Goal: Task Accomplishment & Management: Manage account settings

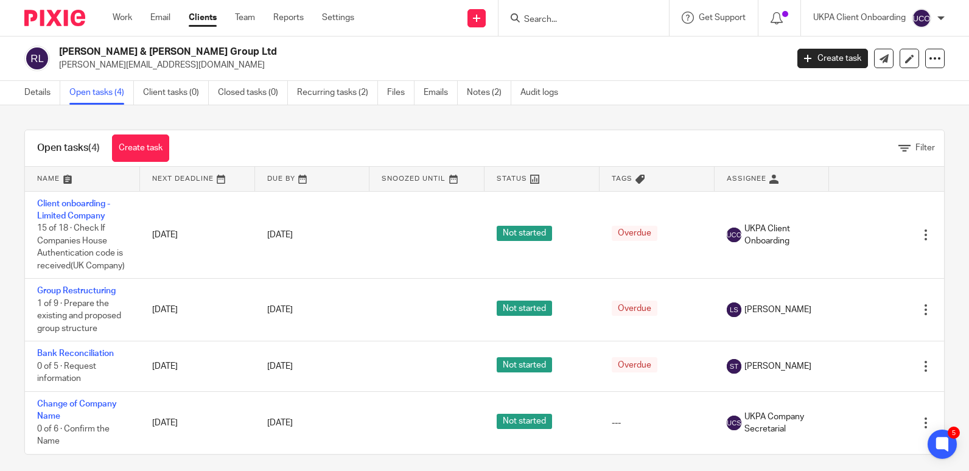
click at [93, 69] on p "lucas@mobrasgroup.co.uk" at bounding box center [419, 65] width 720 height 12
copy main "lucas@mobrasgroup.co.uk Create task Update from Companies House Export data Mer…"
click at [36, 93] on link "Details" at bounding box center [42, 93] width 36 height 24
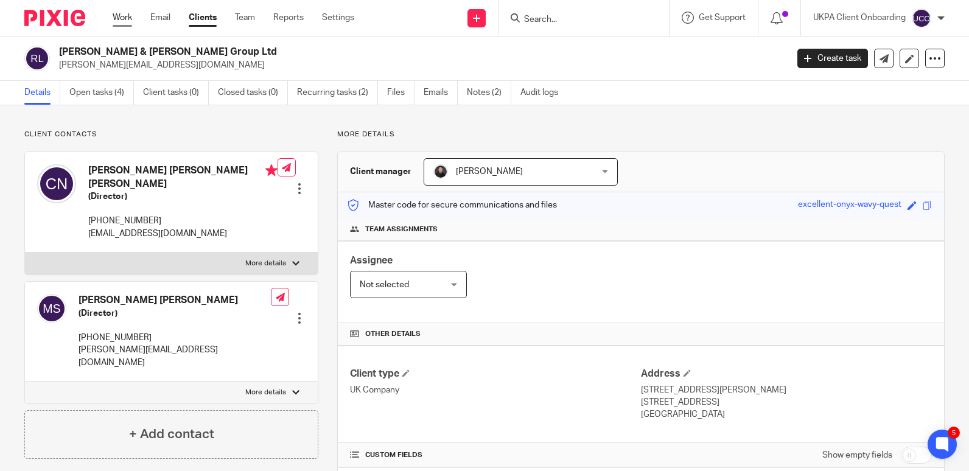
click at [117, 19] on link "Work" at bounding box center [122, 18] width 19 height 12
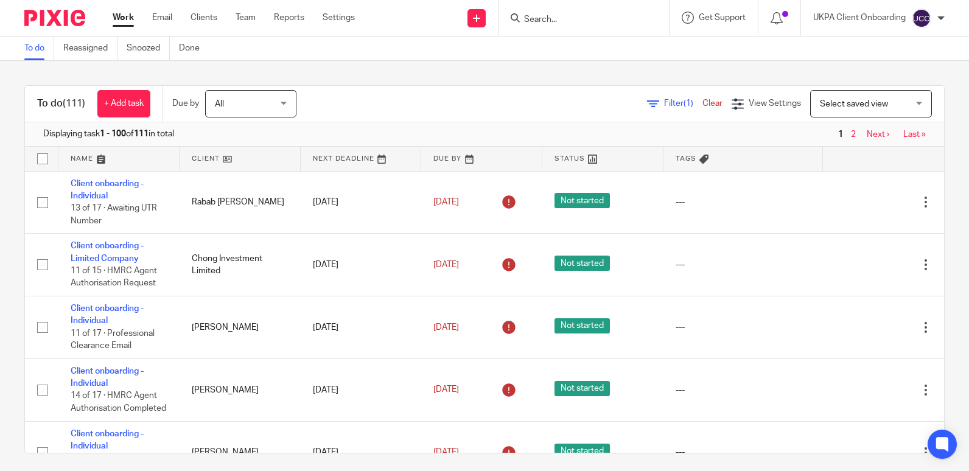
click at [903, 135] on link "Last »" at bounding box center [914, 134] width 23 height 9
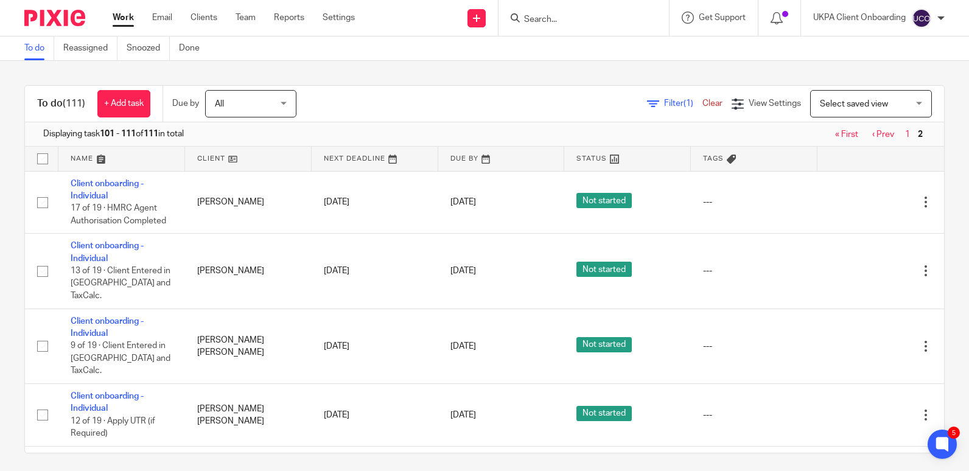
click at [872, 137] on link "‹ Prev" at bounding box center [883, 134] width 22 height 9
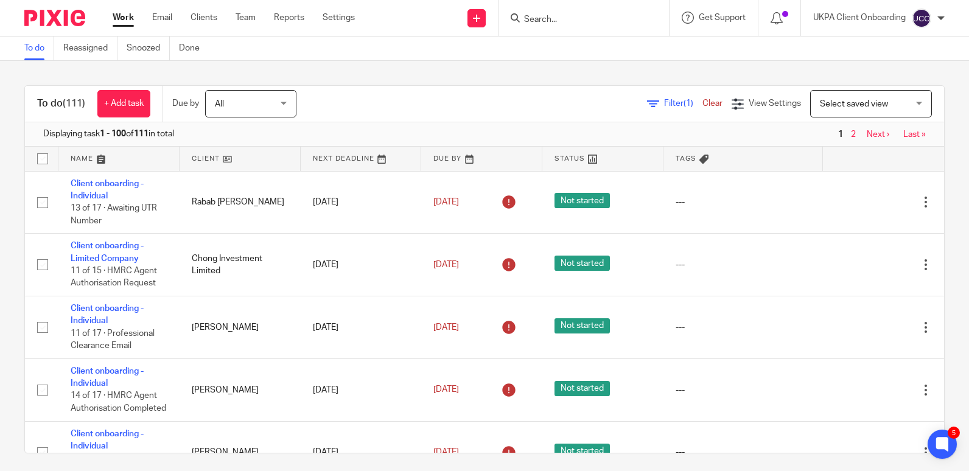
click at [554, 21] on input "Search" at bounding box center [578, 20] width 110 height 11
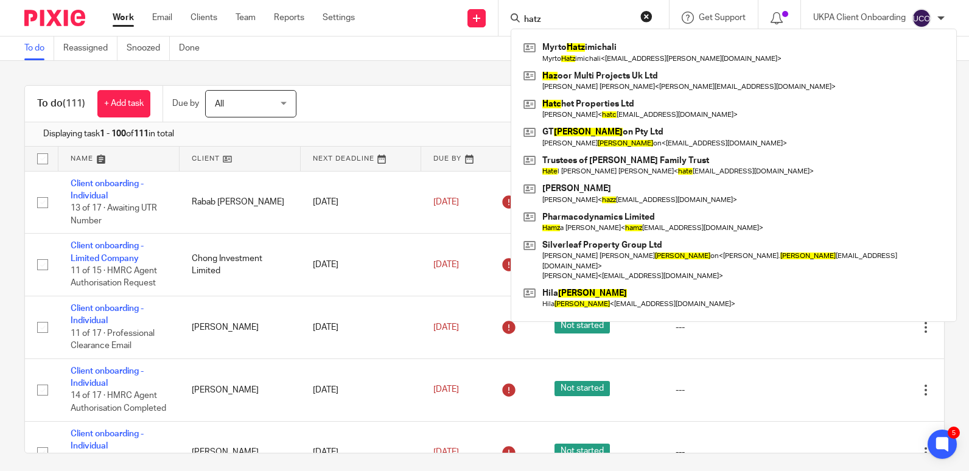
click at [578, 15] on input "hatz" at bounding box center [578, 20] width 110 height 11
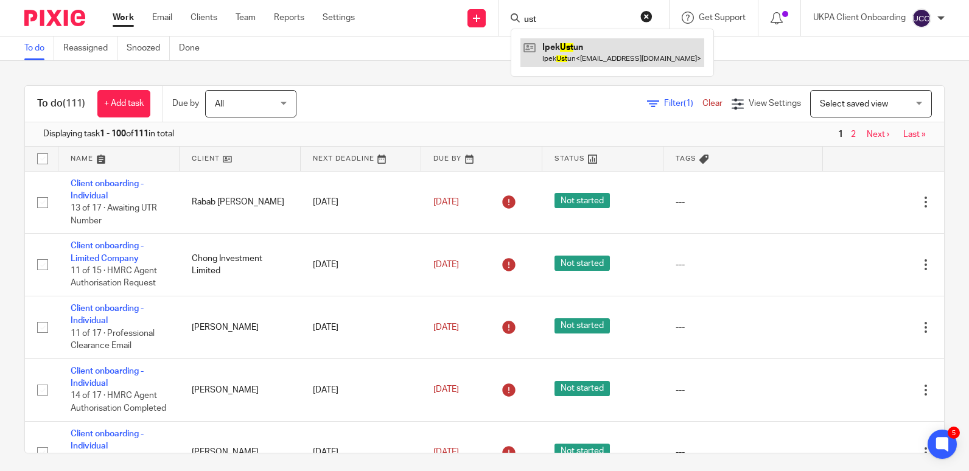
type input "ust"
click at [570, 60] on link at bounding box center [612, 52] width 184 height 28
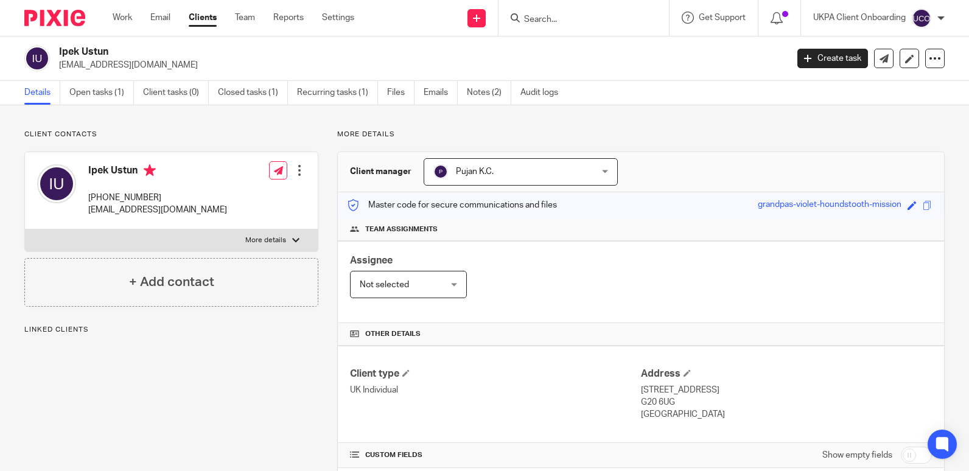
click at [565, 293] on div "Assignee Not selected Not selected Not selected [PERSON_NAME] [PERSON_NAME] [PE…" at bounding box center [641, 282] width 606 height 82
click at [545, 15] on input "Search" at bounding box center [578, 20] width 110 height 11
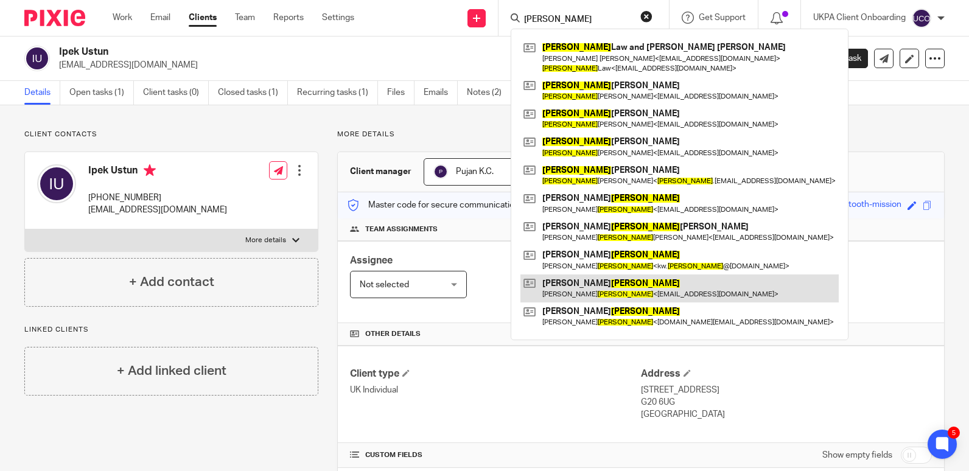
type input "martin"
click at [624, 274] on link at bounding box center [679, 288] width 318 height 28
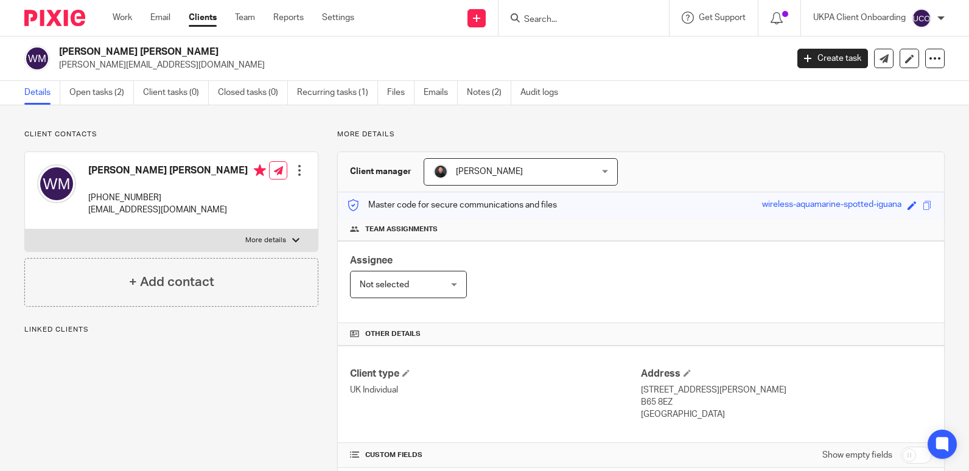
click at [579, 309] on div "Assignee Not selected Not selected Not selected [PERSON_NAME] [PERSON_NAME] [PE…" at bounding box center [641, 282] width 606 height 82
click at [122, 102] on link "Open tasks (2)" at bounding box center [101, 93] width 65 height 24
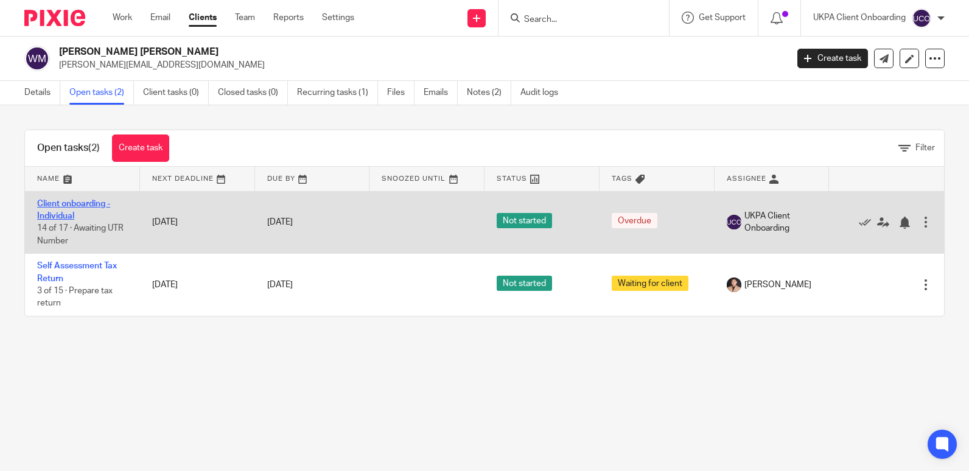
click at [83, 206] on link "Client onboarding - Individual" at bounding box center [73, 210] width 73 height 21
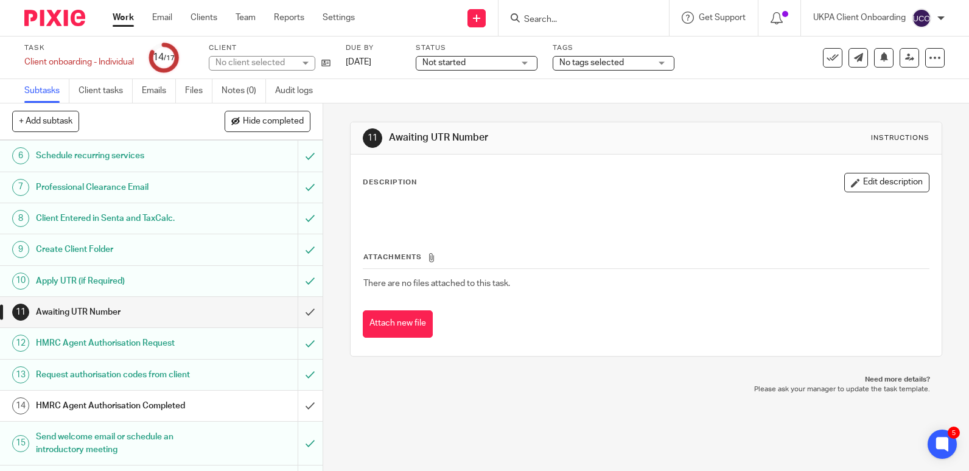
scroll to position [177, 0]
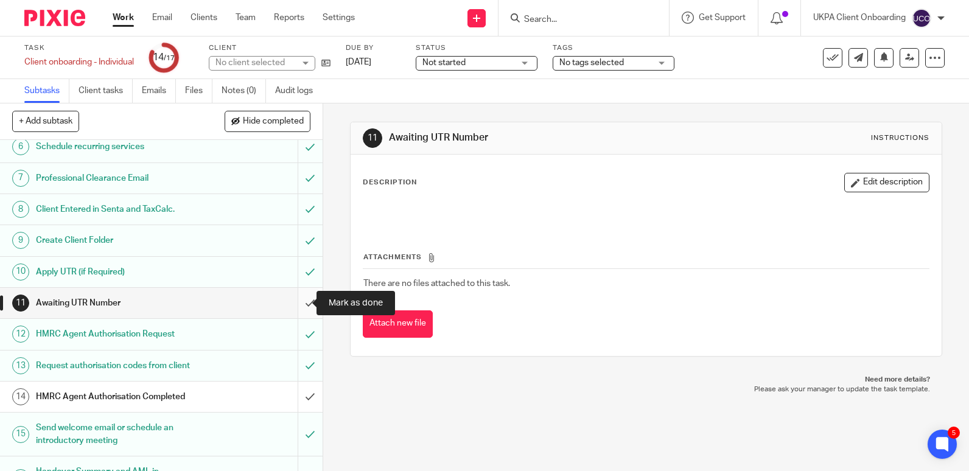
click at [298, 299] on input "submit" at bounding box center [161, 303] width 323 height 30
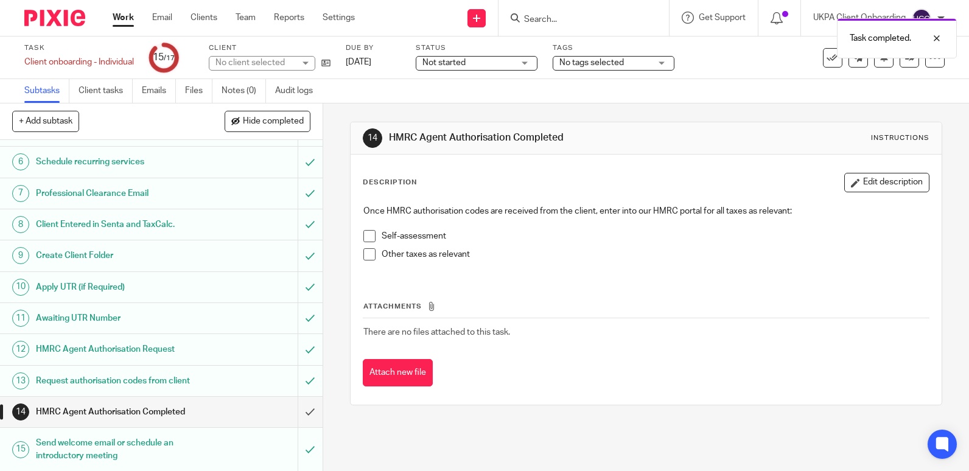
scroll to position [237, 0]
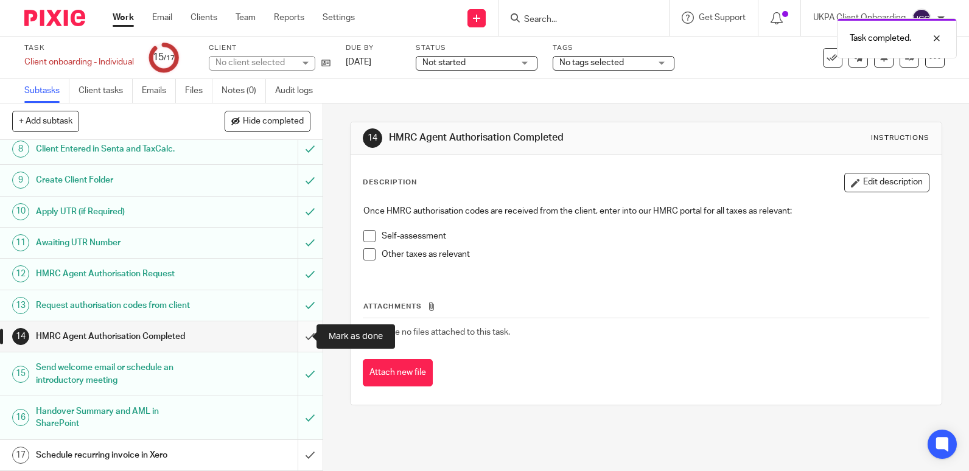
click at [294, 332] on input "submit" at bounding box center [161, 336] width 323 height 30
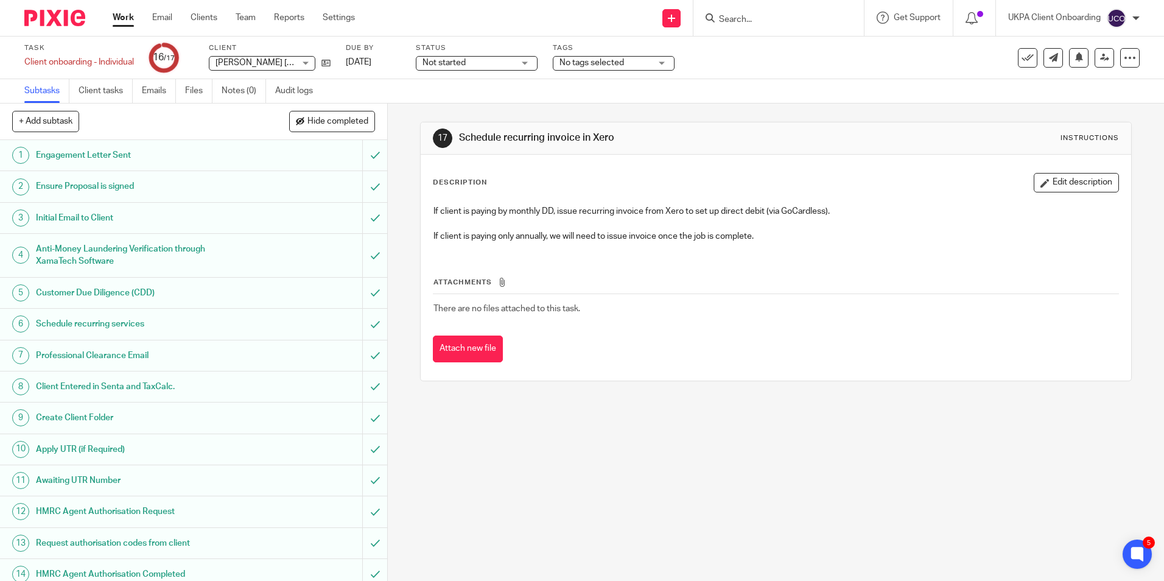
click at [738, 16] on input "Search" at bounding box center [773, 20] width 110 height 11
paste input "[PERSON_NAME]"
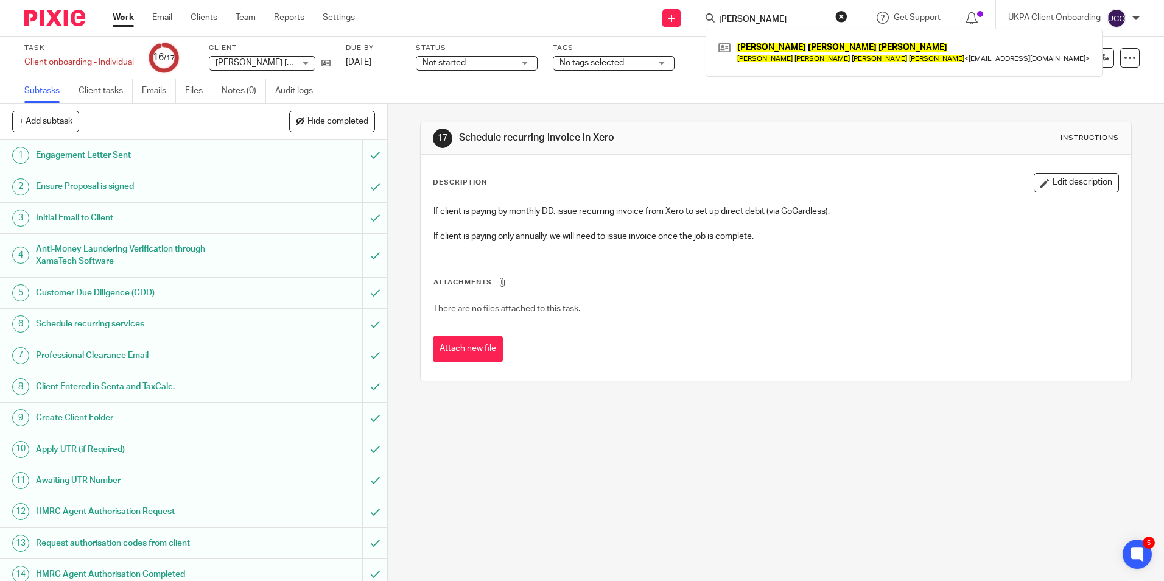
type input "[PERSON_NAME]"
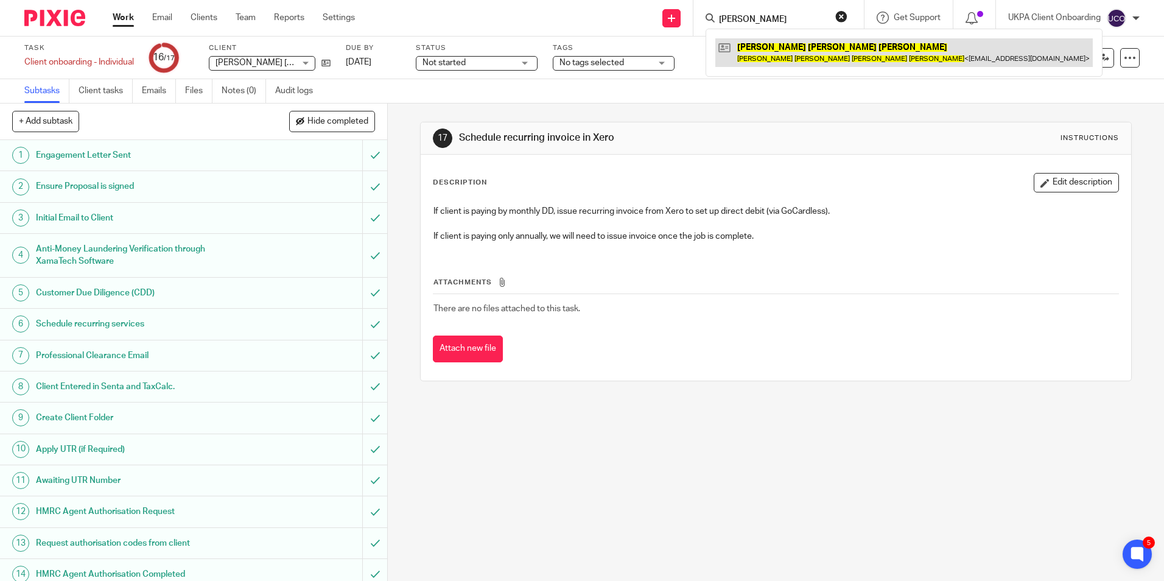
click at [758, 54] on link at bounding box center [903, 52] width 377 height 28
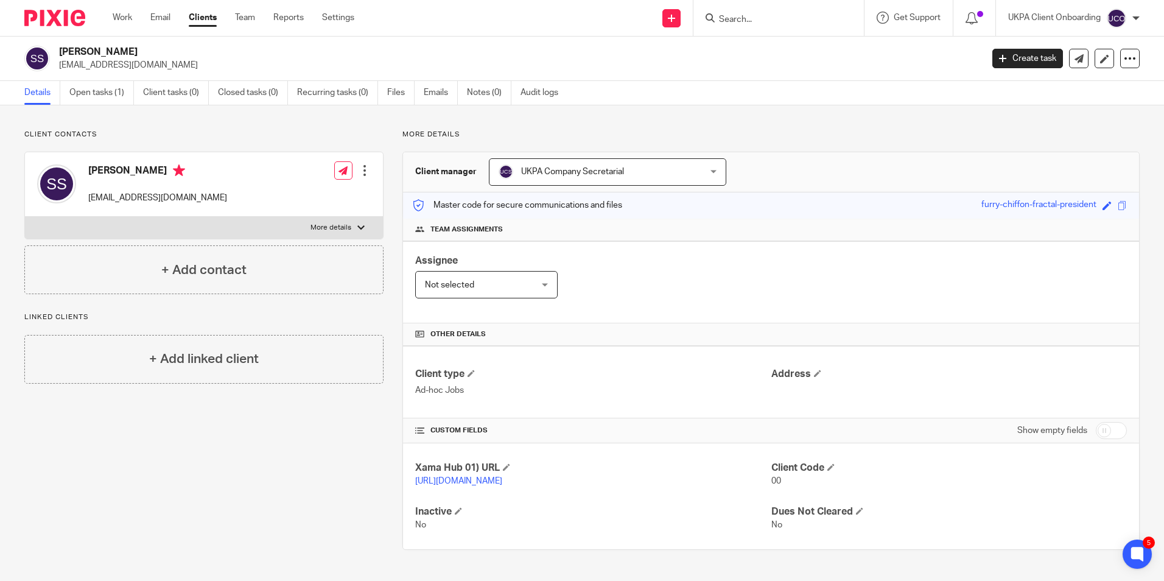
click at [755, 19] on input "Search" at bounding box center [773, 20] width 110 height 11
